Goal: Task Accomplishment & Management: Complete application form

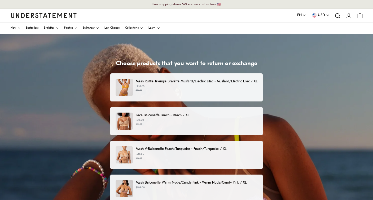
click at [212, 96] on div "Mesh Ruffle Triangle Bralette Mustard/Electric Lilac - Mustard/Electric Lilac /…" at bounding box center [186, 88] width 153 height 28
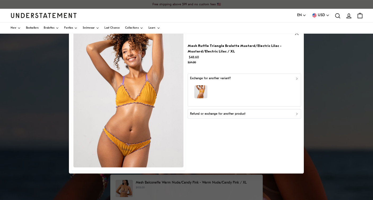
click at [213, 114] on p "Refund or exchange for another product" at bounding box center [217, 114] width 55 height 5
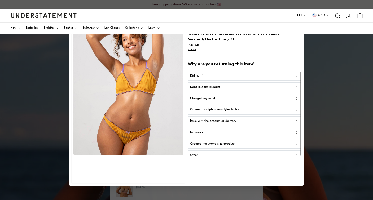
click at [215, 79] on button "Did not fit" at bounding box center [245, 76] width 114 height 10
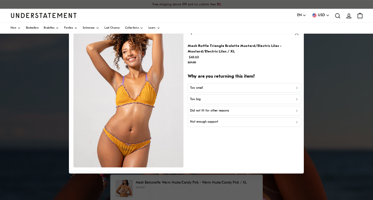
click at [213, 99] on div "Too big" at bounding box center [244, 99] width 109 height 5
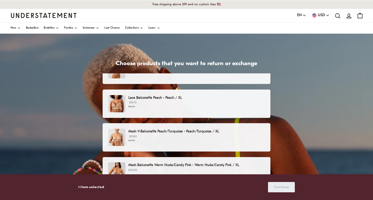
scroll to position [20, 0]
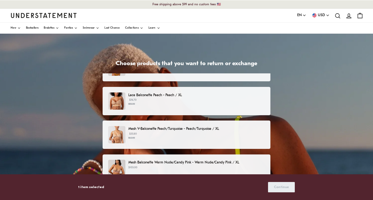
click at [208, 108] on div "Lace Balconette Peach - Peach / XL $74.70 $83.00" at bounding box center [186, 101] width 157 height 17
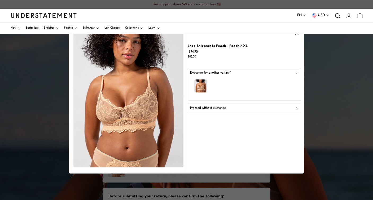
click at [221, 109] on p "Proceed without exchange" at bounding box center [208, 108] width 36 height 5
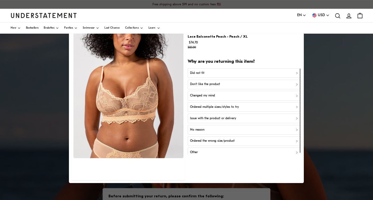
click at [223, 73] on div "Did not fit" at bounding box center [244, 73] width 109 height 5
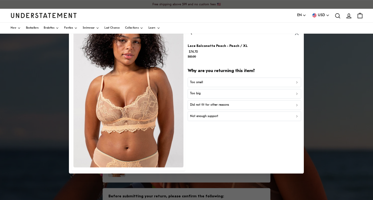
click at [220, 93] on div "Too big" at bounding box center [244, 94] width 109 height 5
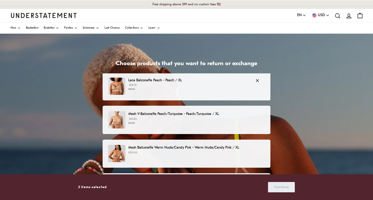
scroll to position [36, 0]
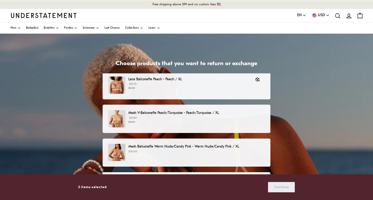
click at [215, 121] on small "$62.00" at bounding box center [196, 122] width 137 height 4
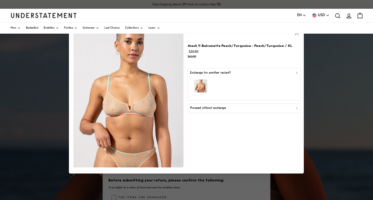
click at [232, 108] on div "Proceed without exchange" at bounding box center [244, 108] width 109 height 5
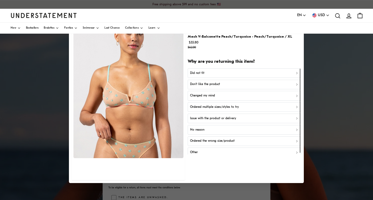
click at [227, 74] on div "Did not fit" at bounding box center [244, 73] width 109 height 5
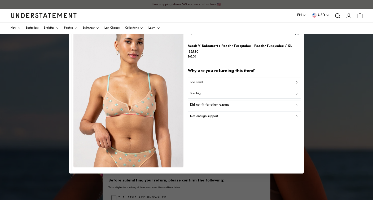
click at [210, 96] on button "Too big" at bounding box center [245, 94] width 114 height 10
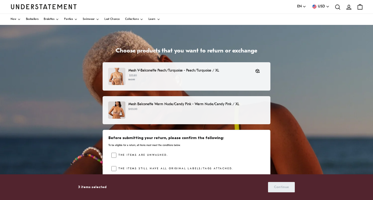
scroll to position [15, 0]
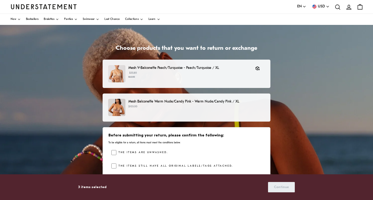
click at [208, 103] on p "Mesh Balconette Warm Nude/Candy Pink - Warm Nude/Candy Pink / XL" at bounding box center [196, 102] width 137 height 6
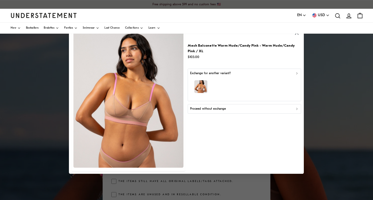
click at [217, 93] on div "button" at bounding box center [244, 87] width 109 height 23
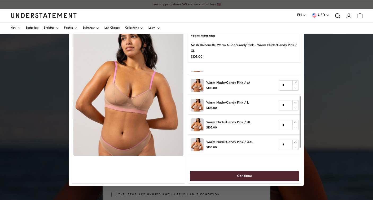
scroll to position [41, 0]
type input "*"
click at [294, 103] on icon "button" at bounding box center [295, 102] width 3 height 3
click at [261, 175] on span "Continue" at bounding box center [245, 176] width 98 height 10
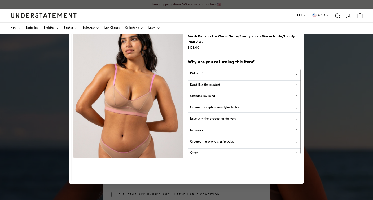
click at [251, 75] on div "Did not fit" at bounding box center [244, 73] width 109 height 5
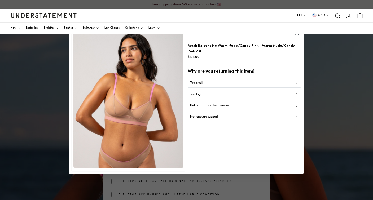
click at [240, 93] on div "Too big" at bounding box center [244, 94] width 109 height 5
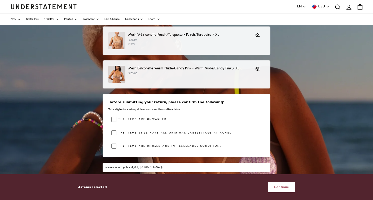
scroll to position [66, 0]
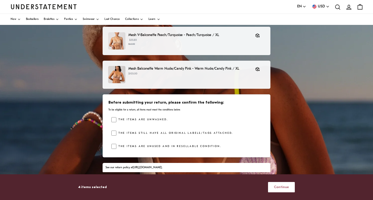
click at [281, 190] on span "Continue" at bounding box center [281, 188] width 15 height 10
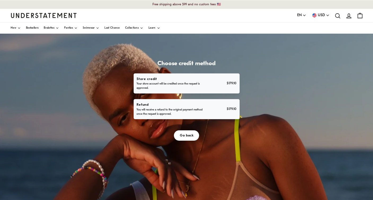
click at [222, 114] on div "Refund You will receive a refund to the original payment method once the reques…" at bounding box center [187, 109] width 100 height 14
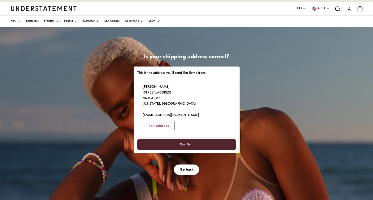
scroll to position [9, 0]
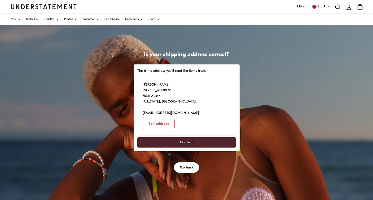
click at [218, 138] on span "Confirm" at bounding box center [186, 143] width 87 height 10
select select "**"
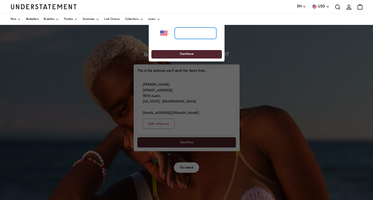
click at [184, 32] on input "tel" at bounding box center [196, 33] width 42 height 12
click at [187, 33] on input "tel" at bounding box center [196, 33] width 42 height 12
type input "**********"
click at [201, 54] on span "Continue" at bounding box center [186, 54] width 61 height 8
click at [194, 55] on span "Continue" at bounding box center [186, 54] width 61 height 8
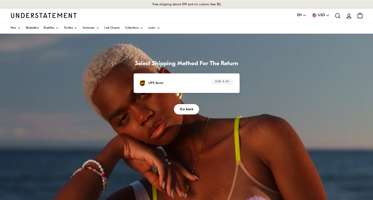
click at [223, 83] on span "USD 9.90" at bounding box center [223, 81] width 14 height 5
click at [192, 111] on span "Go back" at bounding box center [187, 110] width 14 height 10
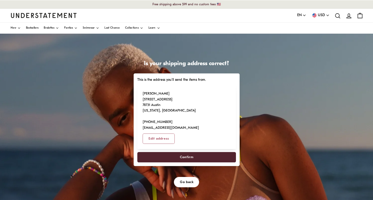
click at [194, 153] on span "Confirm" at bounding box center [186, 158] width 87 height 10
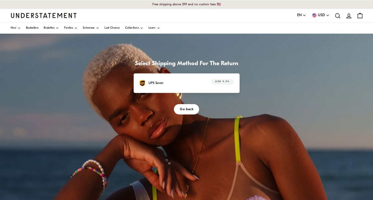
click at [211, 80] on label "USD 9.90" at bounding box center [222, 82] width 23 height 6
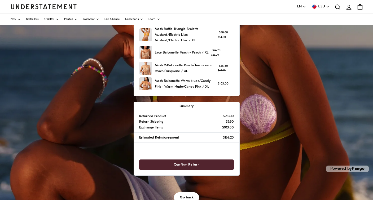
scroll to position [101, 0]
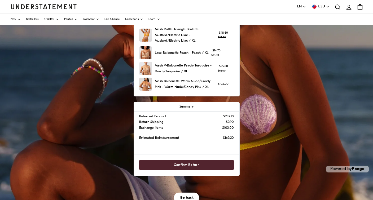
click at [212, 164] on span "Confirm Return" at bounding box center [186, 165] width 83 height 10
